Goal: Transaction & Acquisition: Purchase product/service

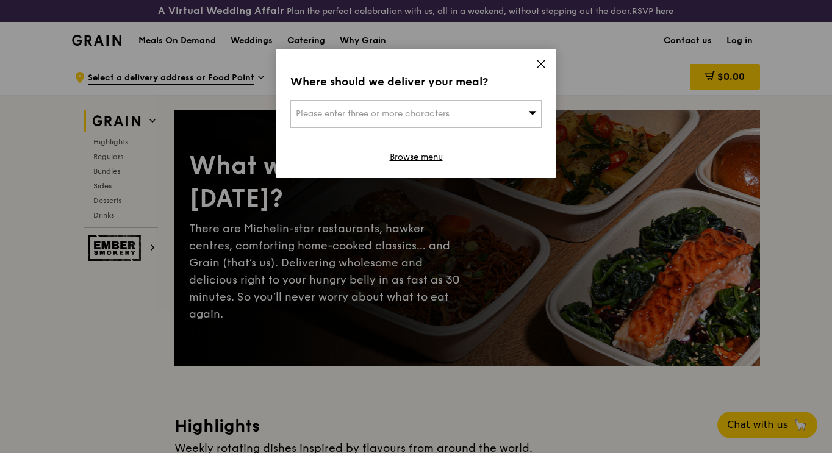
click at [429, 117] on span "Please enter three or more characters" at bounding box center [373, 114] width 154 height 10
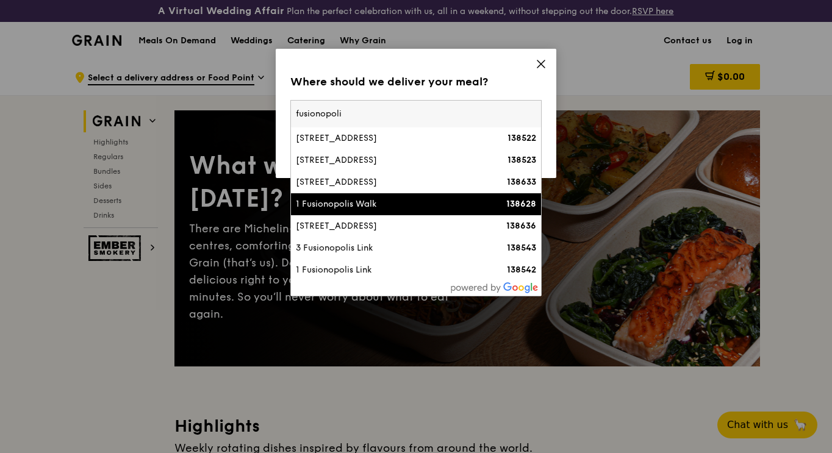
type input "fusionopoli"
click at [387, 196] on li "1 Fusionopolis Walk 138628" at bounding box center [416, 204] width 250 height 22
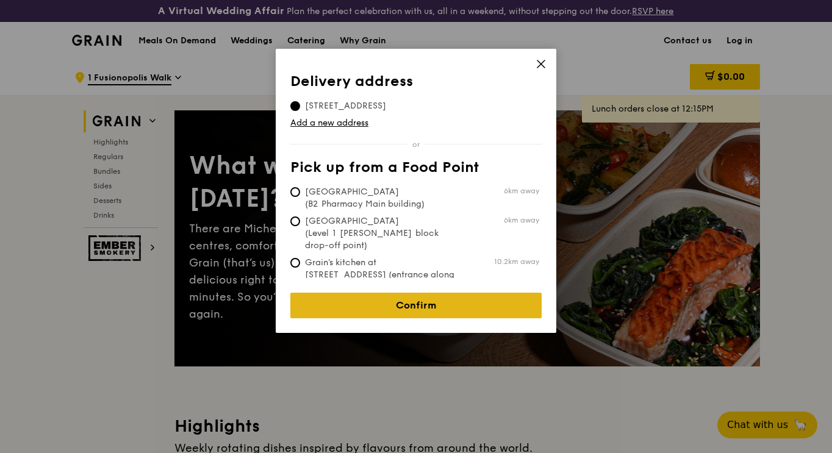
click at [402, 300] on link "Confirm" at bounding box center [415, 306] width 251 height 26
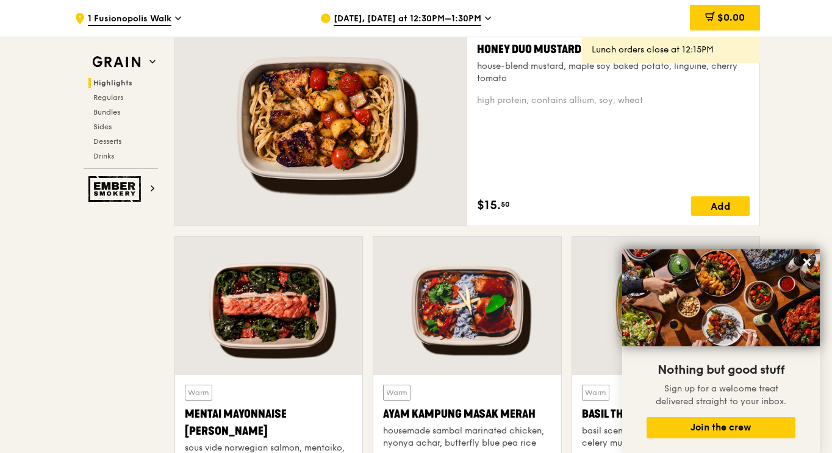
scroll to position [1006, 0]
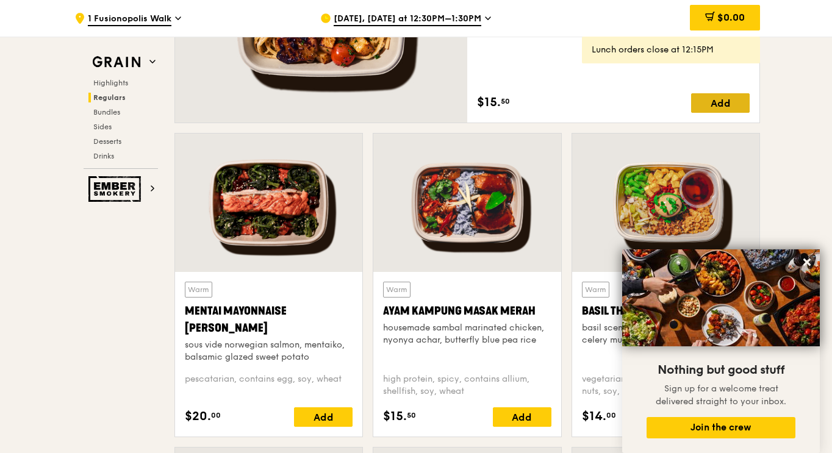
click at [740, 96] on div "Add" at bounding box center [720, 103] width 59 height 20
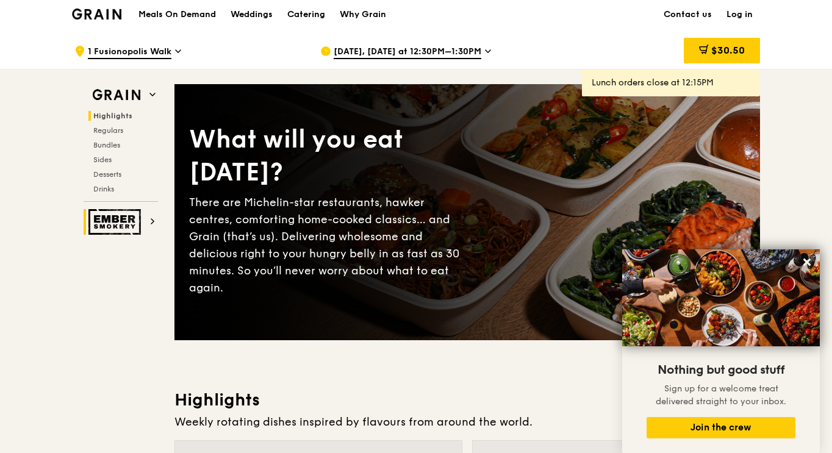
scroll to position [0, 0]
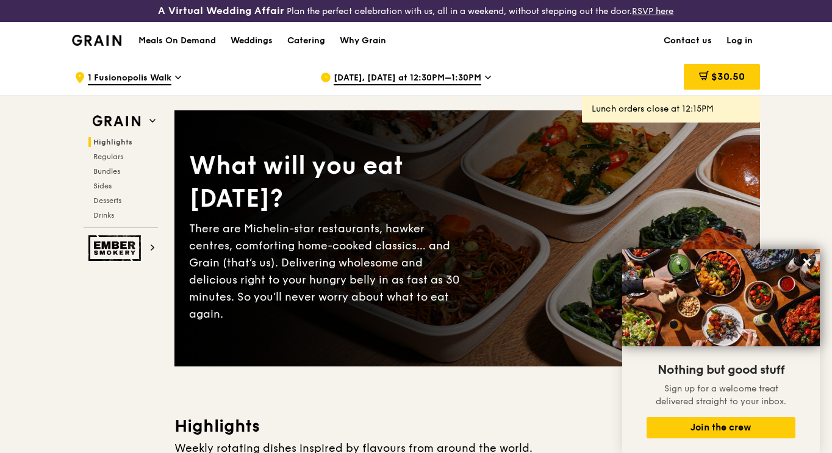
click at [189, 45] on h1 "Meals On Demand" at bounding box center [178, 41] width 78 height 12
click at [712, 74] on span "$30.50" at bounding box center [729, 77] width 34 height 12
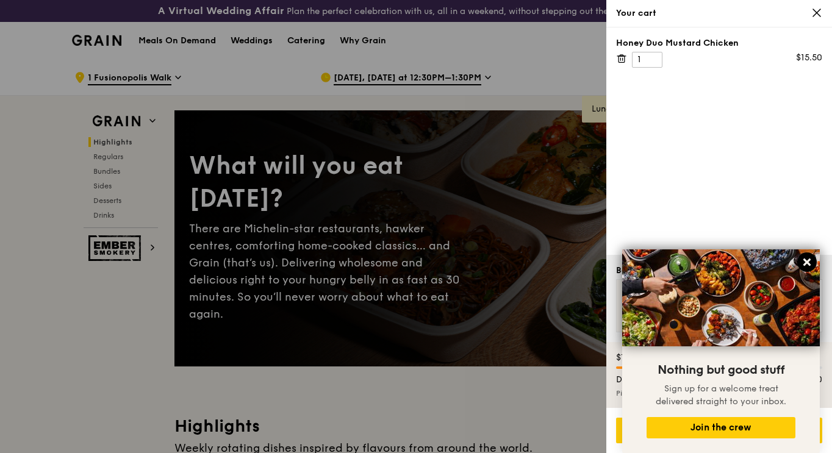
click at [810, 263] on icon at bounding box center [807, 262] width 11 height 11
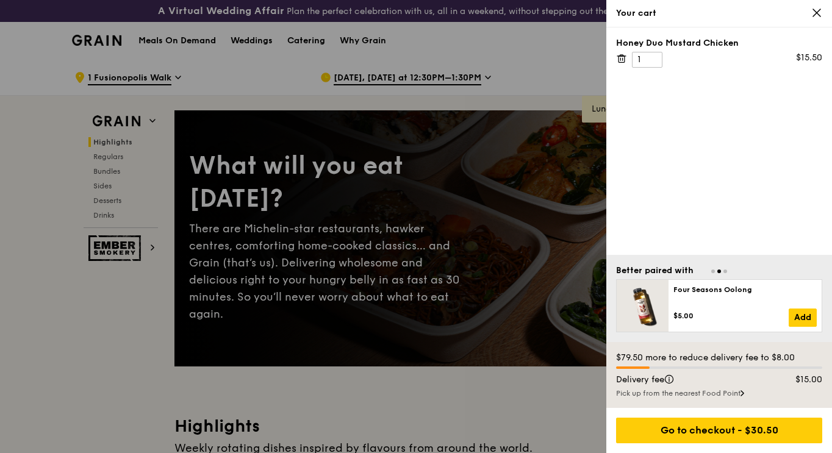
click at [810, 7] on div "Your cart" at bounding box center [720, 13] width 226 height 27
